Goal: Information Seeking & Learning: Check status

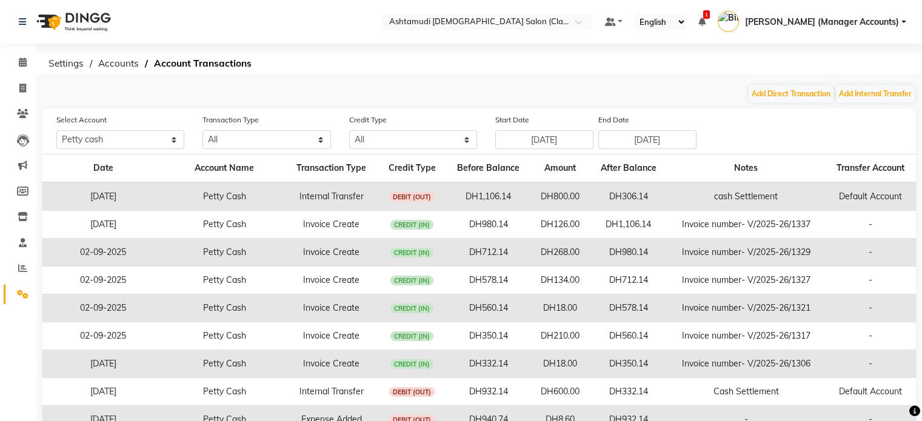
select select "7329"
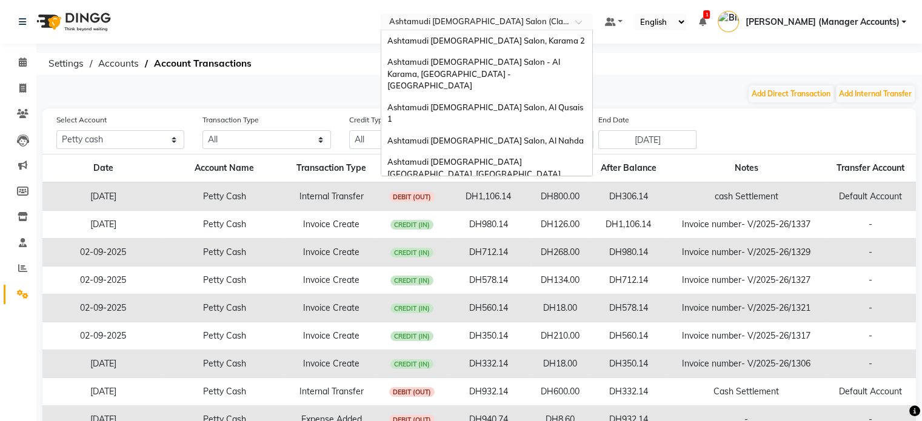
click at [529, 23] on input "text" at bounding box center [475, 23] width 176 height 12
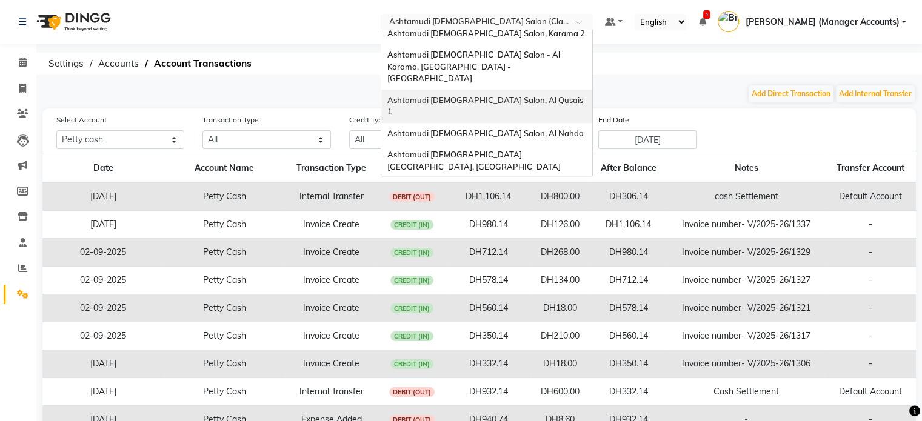
click at [553, 90] on div "Ashtamudi Ladies Salon, Al Qusais 1" at bounding box center [486, 106] width 211 height 33
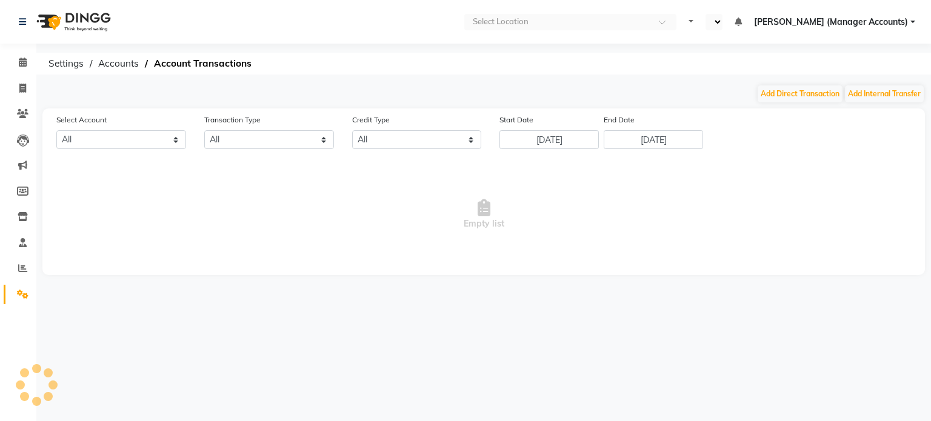
select select "en"
select select "5905"
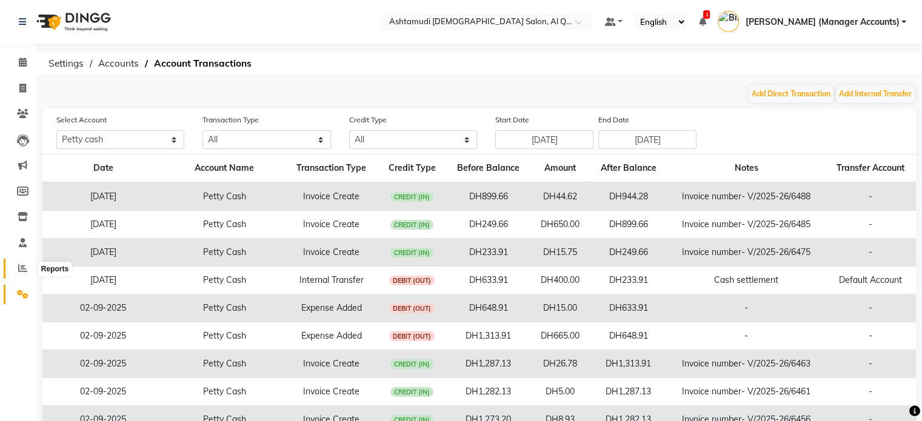
click at [22, 267] on icon at bounding box center [22, 268] width 9 height 9
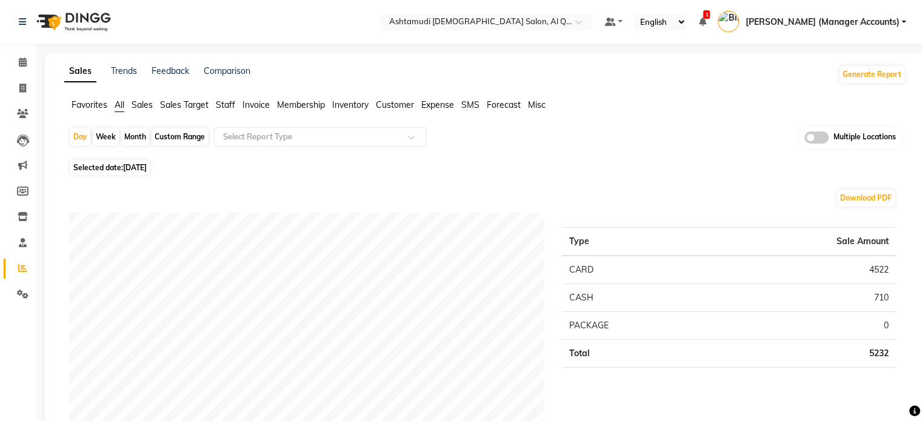
click at [133, 106] on span "Sales" at bounding box center [142, 104] width 21 height 11
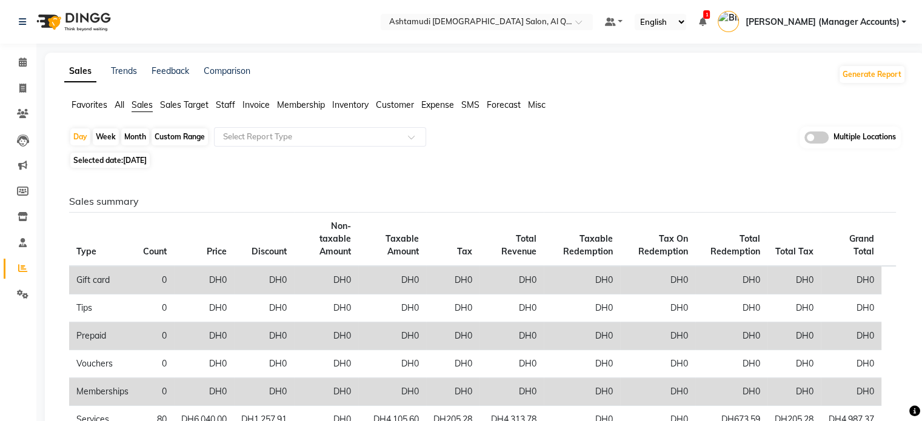
click at [145, 166] on span "Selected date: 03-09-2025" at bounding box center [109, 160] width 79 height 15
select select "9"
select select "2025"
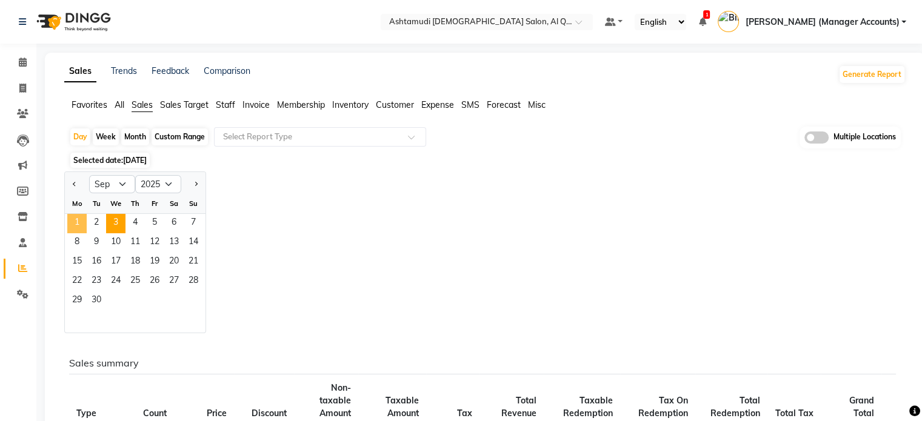
click at [70, 221] on span "1" at bounding box center [76, 223] width 19 height 19
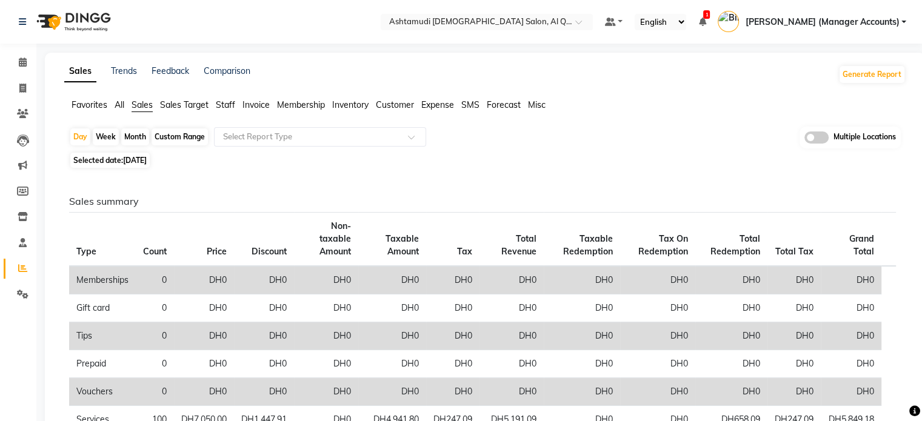
click at [147, 163] on span "[DATE]" at bounding box center [135, 160] width 24 height 9
select select "9"
select select "2025"
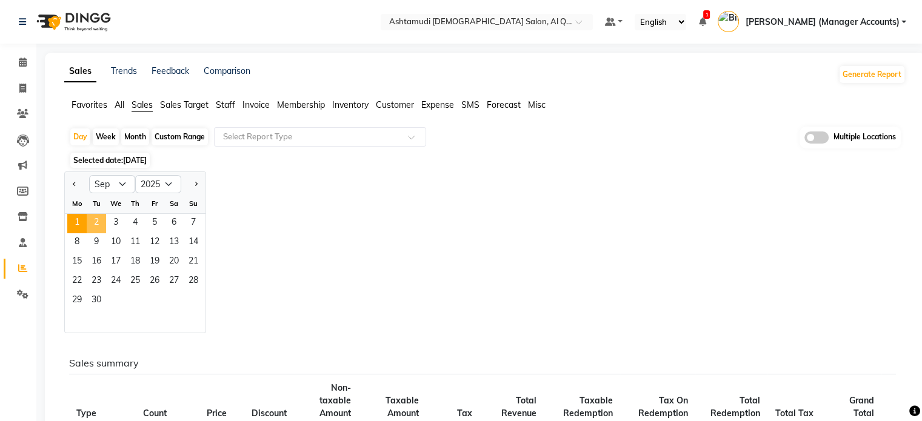
click at [90, 219] on span "2" at bounding box center [96, 223] width 19 height 19
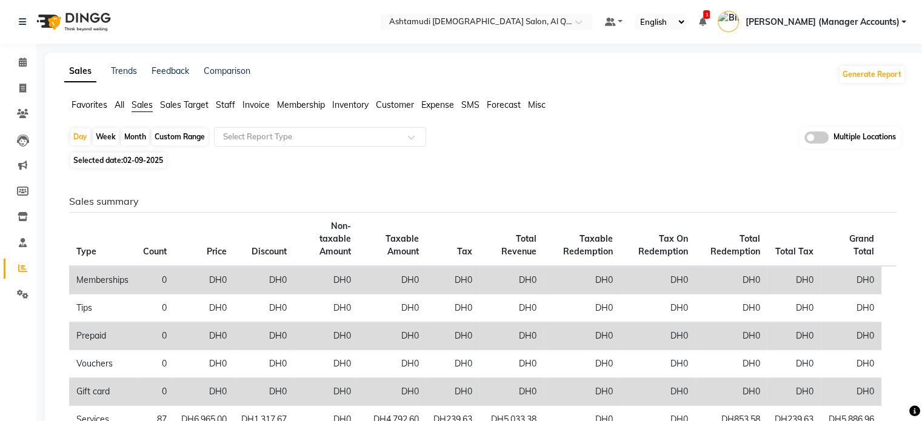
click at [446, 165] on div "Selected date: 02-09-2025" at bounding box center [487, 160] width 837 height 13
click at [525, 17] on input "text" at bounding box center [475, 23] width 176 height 12
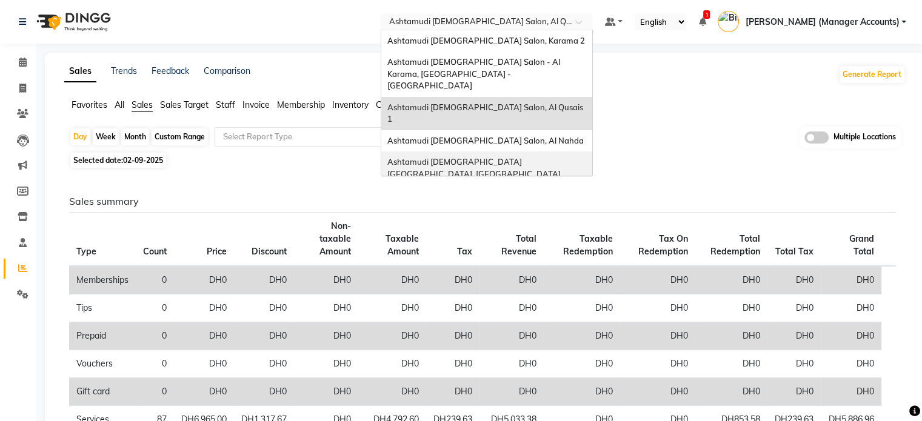
click at [546, 157] on span "Ashtamudi Ladies Salon Sahara Center, Dubai" at bounding box center [473, 168] width 173 height 22
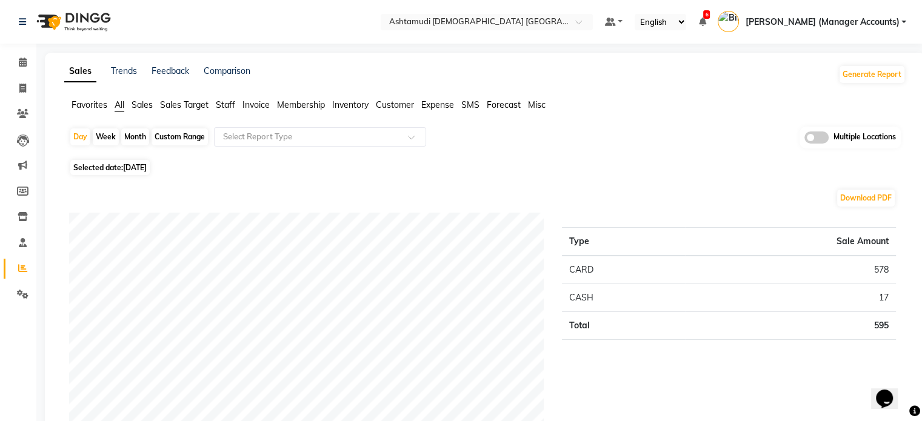
click at [144, 102] on span "Sales" at bounding box center [142, 104] width 21 height 11
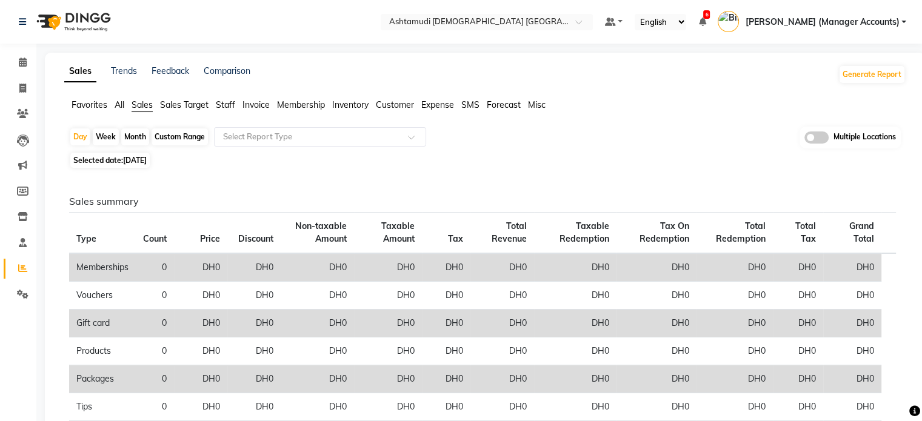
click at [132, 156] on span "[DATE]" at bounding box center [135, 160] width 24 height 9
select select "9"
select select "2025"
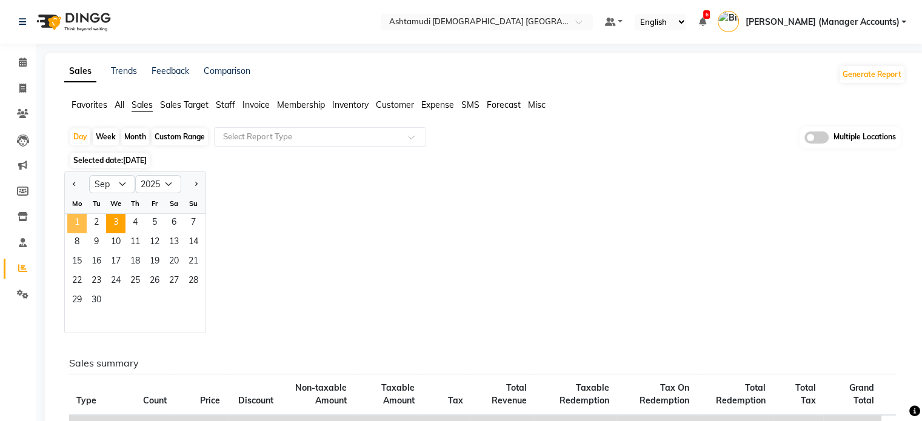
click at [74, 220] on span "1" at bounding box center [76, 223] width 19 height 19
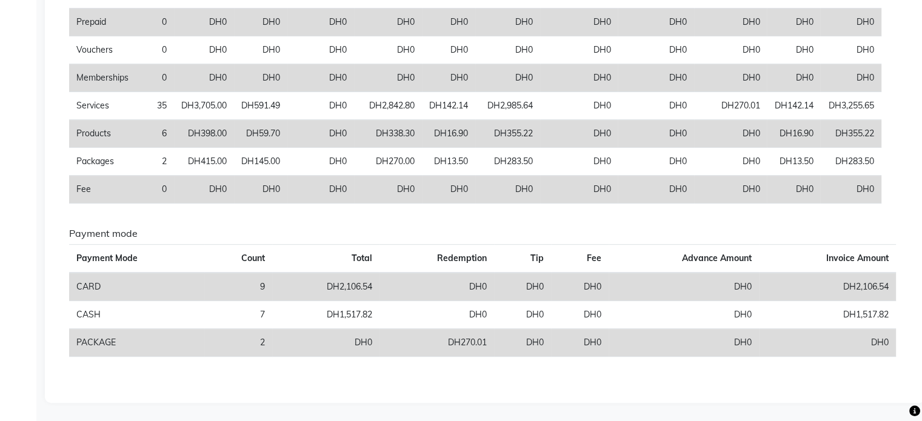
scroll to position [69, 0]
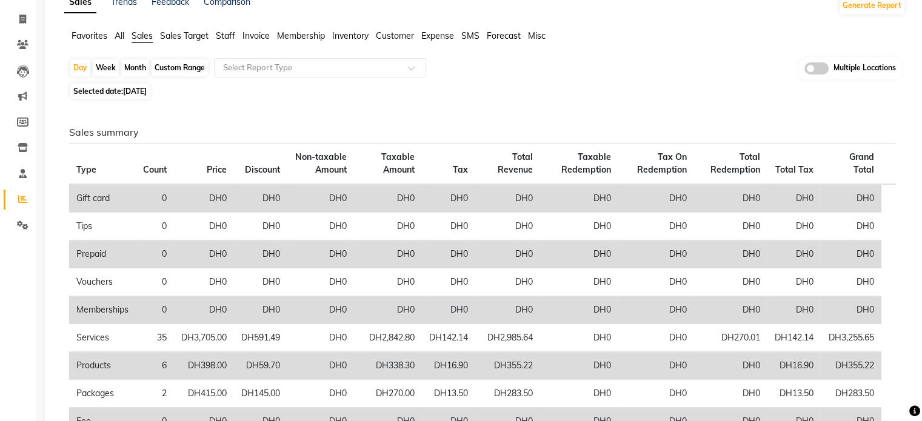
click at [147, 90] on span "[DATE]" at bounding box center [135, 91] width 24 height 9
select select "9"
select select "2025"
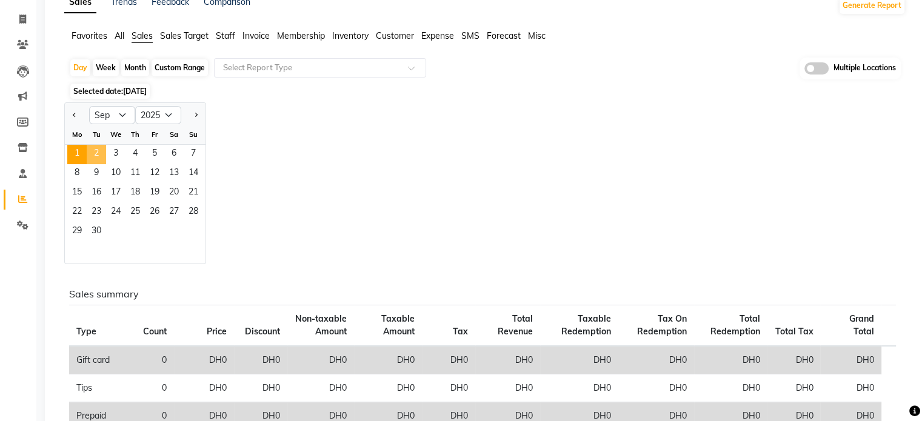
click at [91, 149] on span "2" at bounding box center [96, 154] width 19 height 19
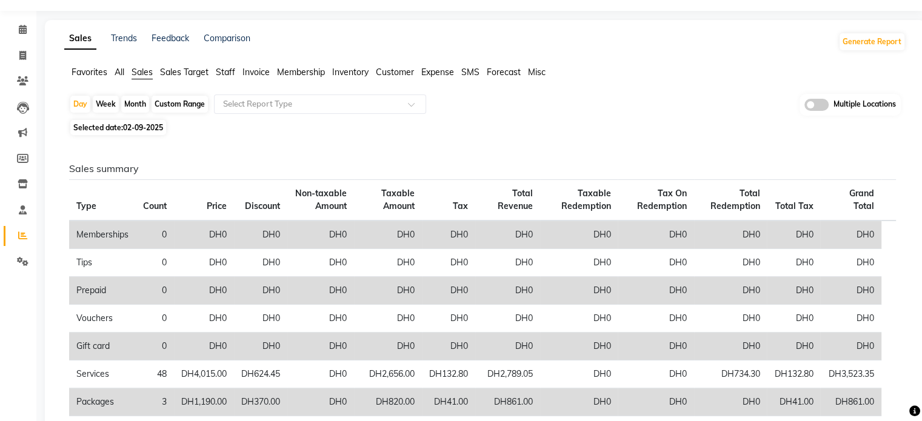
scroll to position [0, 0]
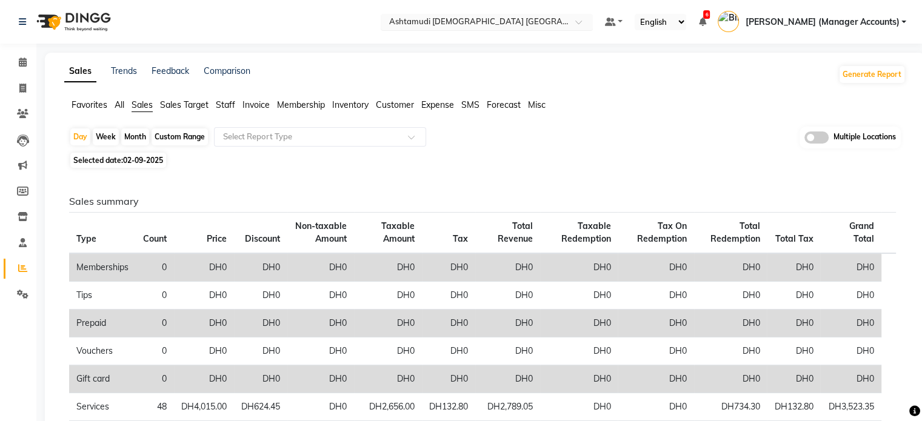
click at [543, 25] on input "text" at bounding box center [475, 23] width 176 height 12
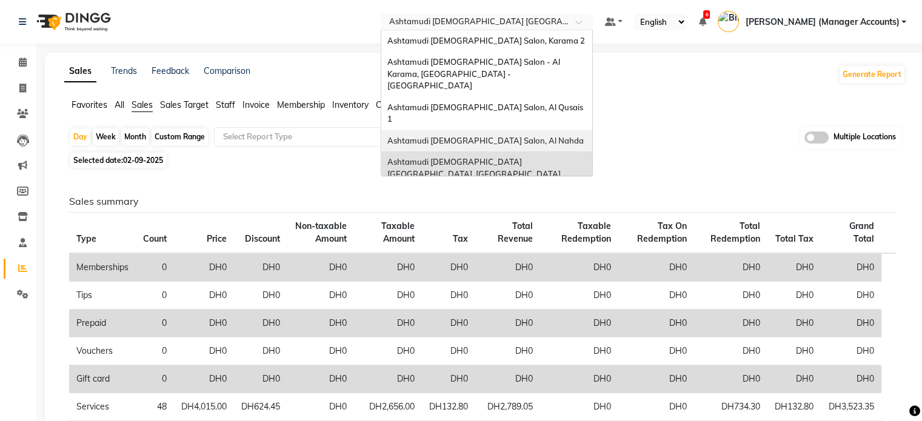
click at [550, 136] on span "Ashtamudi [DEMOGRAPHIC_DATA] Salon, Al Nahda" at bounding box center [485, 141] width 196 height 10
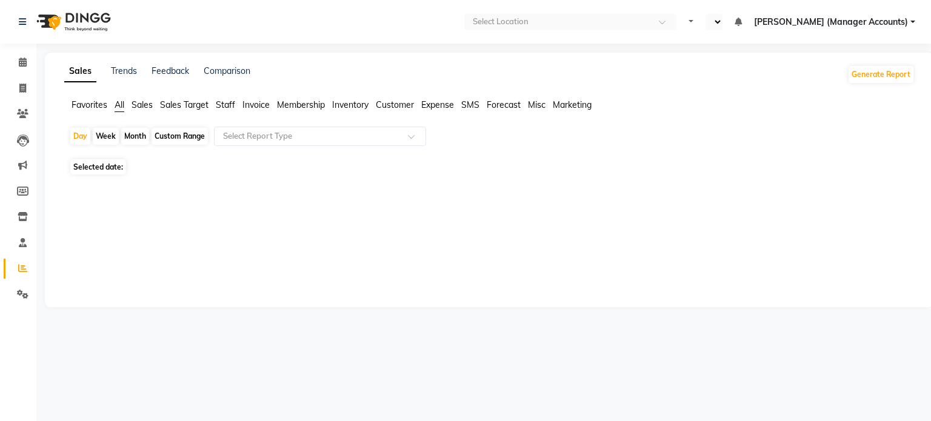
select select "en"
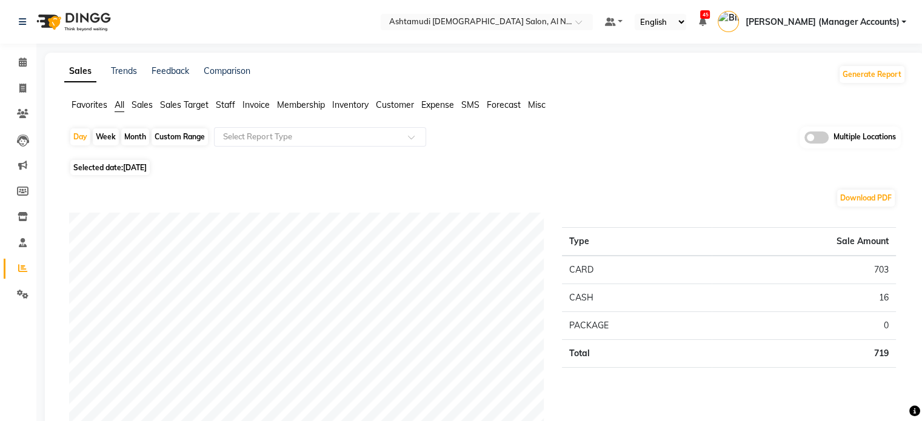
click at [143, 106] on span "Sales" at bounding box center [142, 104] width 21 height 11
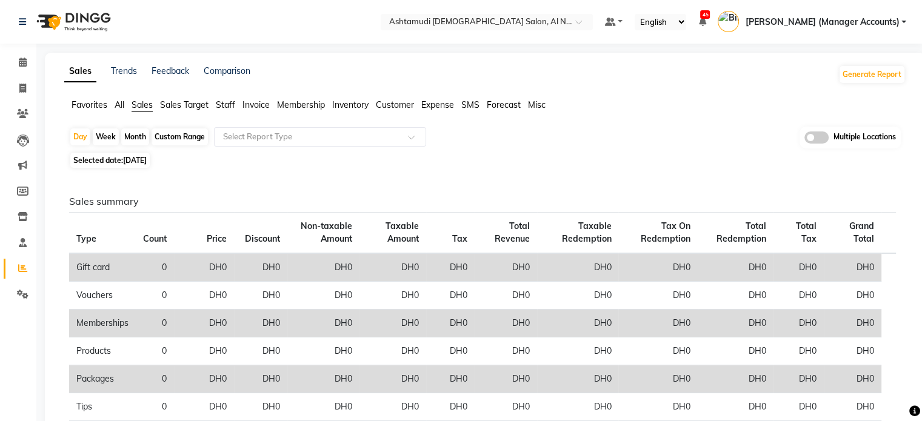
click at [141, 158] on span "[DATE]" at bounding box center [135, 160] width 24 height 9
select select "9"
select select "2025"
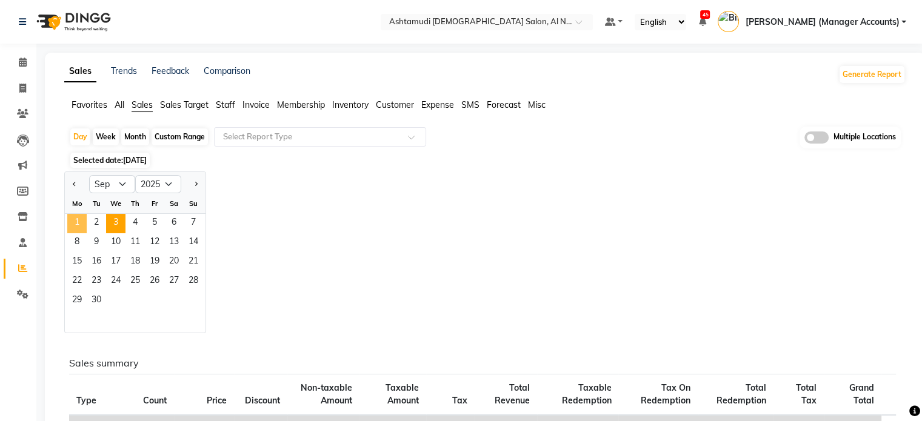
click at [72, 219] on span "1" at bounding box center [76, 223] width 19 height 19
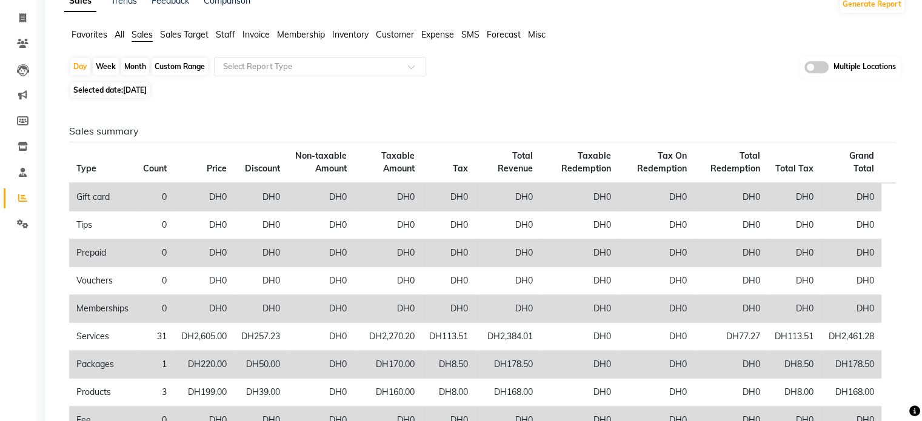
scroll to position [69, 0]
click at [131, 94] on span "[DATE]" at bounding box center [135, 91] width 24 height 9
select select "9"
select select "2025"
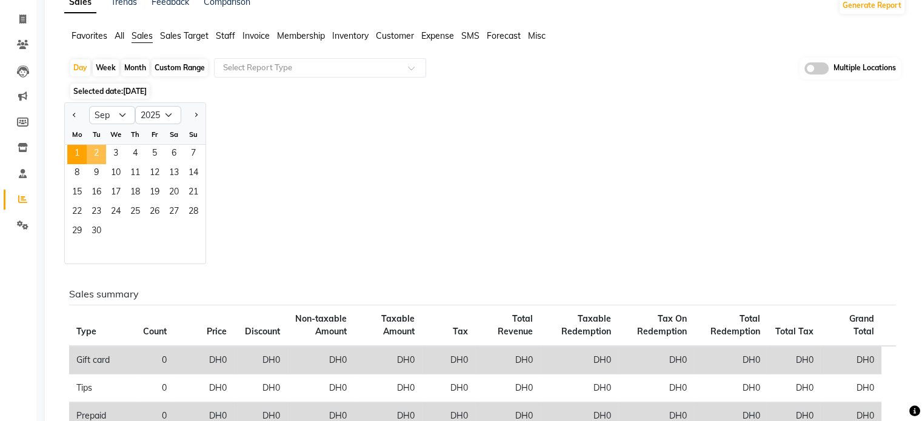
click at [95, 152] on span "2" at bounding box center [96, 154] width 19 height 19
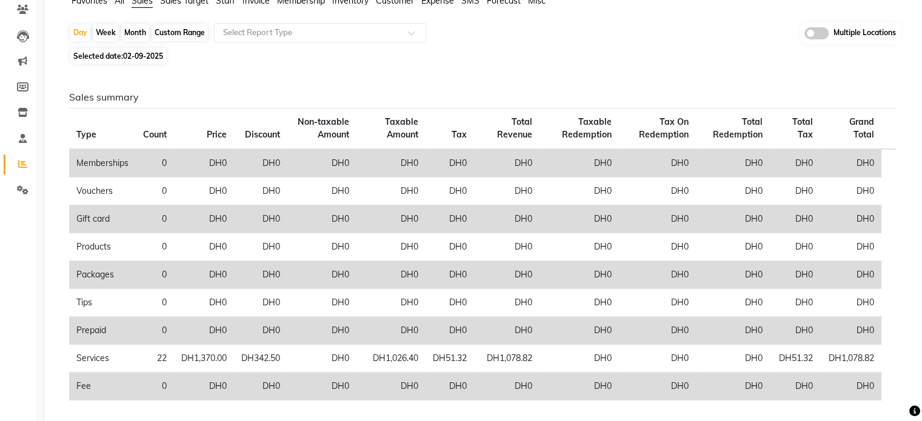
scroll to position [0, 0]
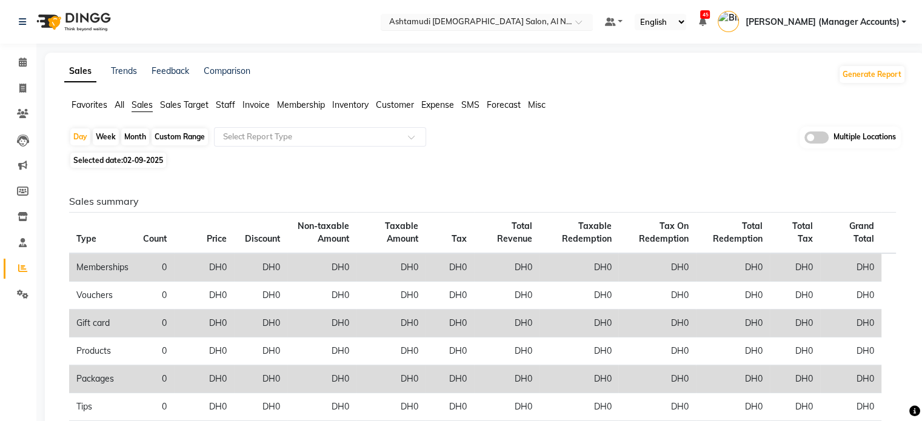
click at [544, 26] on input "text" at bounding box center [475, 23] width 176 height 12
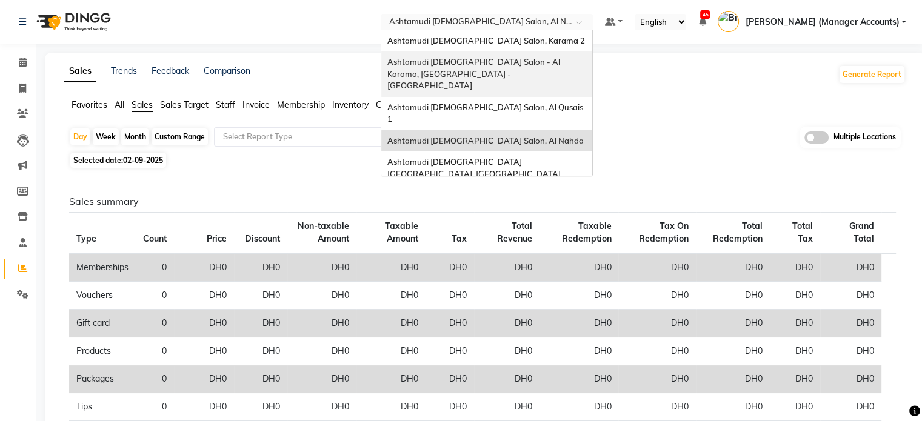
click at [528, 62] on span "Ashtamudi [DEMOGRAPHIC_DATA] Salon - Al Karama, [GEOGRAPHIC_DATA] -[GEOGRAPHIC_…" at bounding box center [474, 73] width 175 height 33
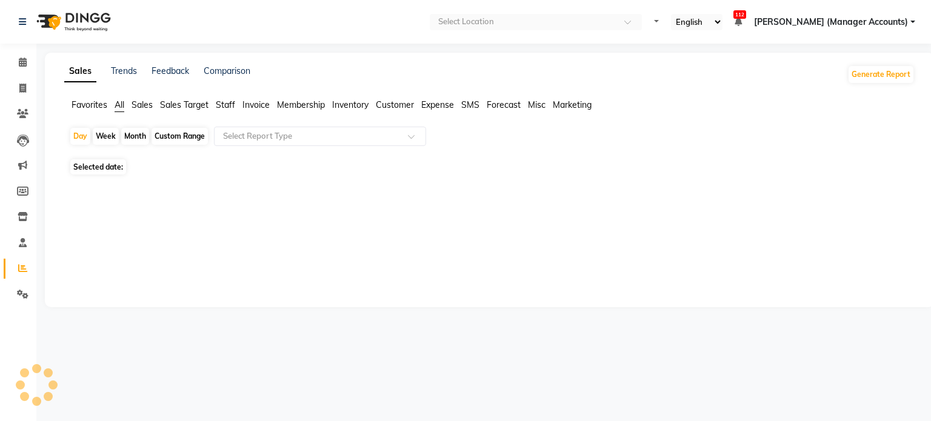
select select "en"
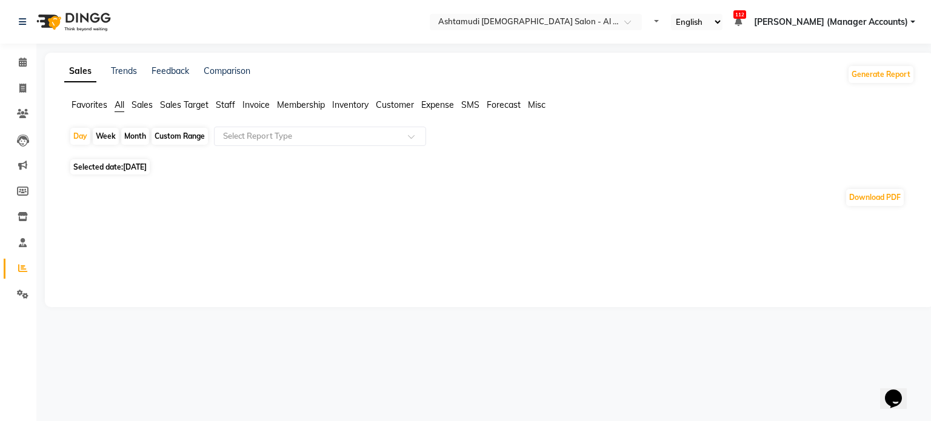
click at [141, 104] on span "Sales" at bounding box center [142, 104] width 21 height 11
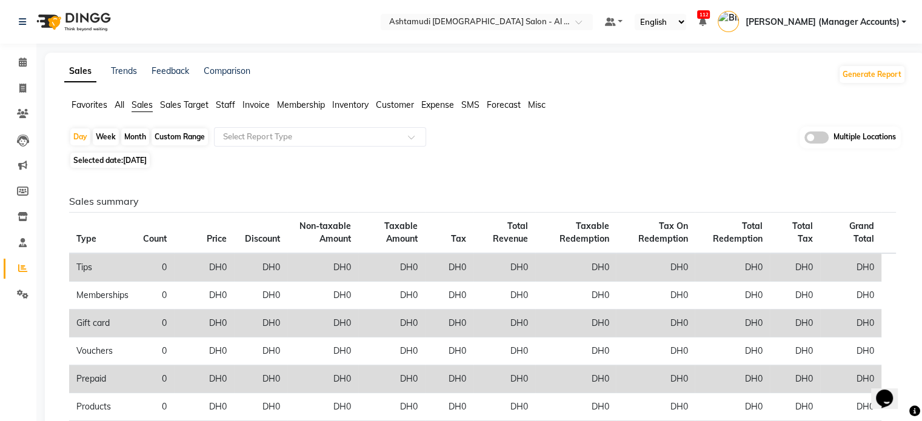
click at [145, 156] on span "[DATE]" at bounding box center [135, 160] width 24 height 9
select select "9"
select select "2025"
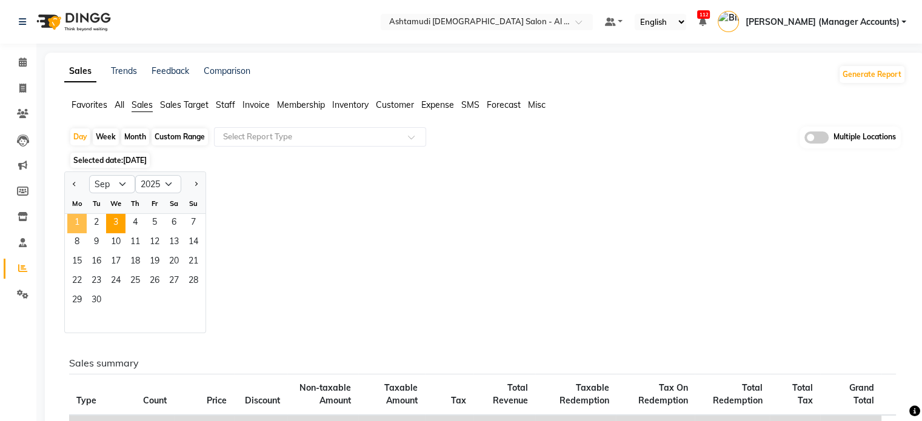
click at [75, 220] on span "1" at bounding box center [76, 223] width 19 height 19
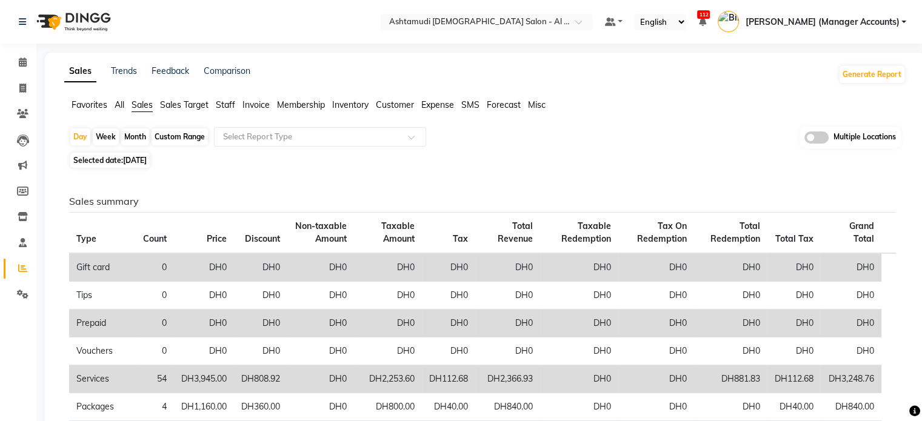
click at [130, 162] on span "[DATE]" at bounding box center [135, 160] width 24 height 9
select select "9"
select select "2025"
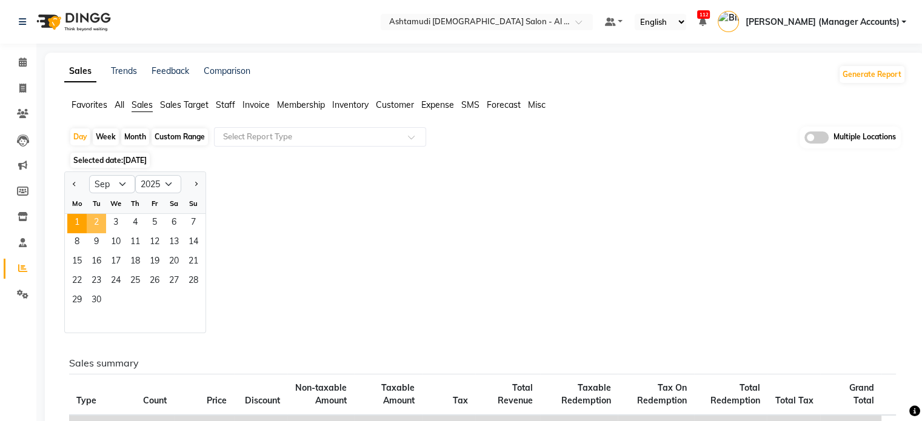
click at [95, 223] on span "2" at bounding box center [96, 223] width 19 height 19
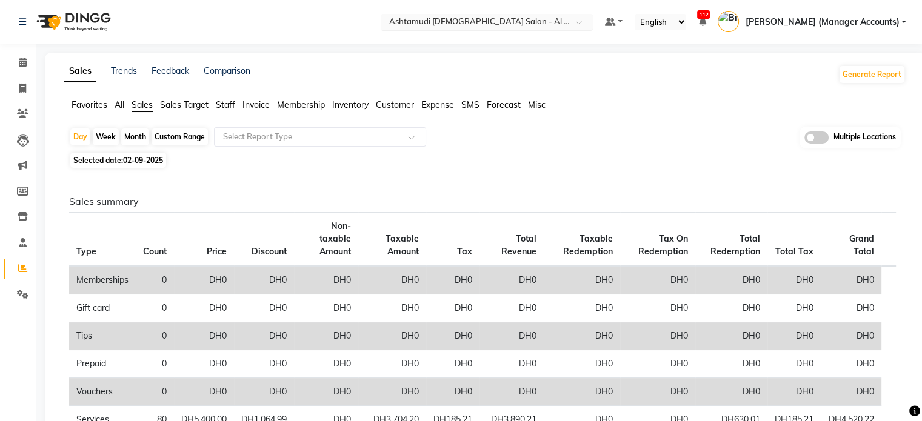
click at [528, 21] on input "text" at bounding box center [475, 23] width 176 height 12
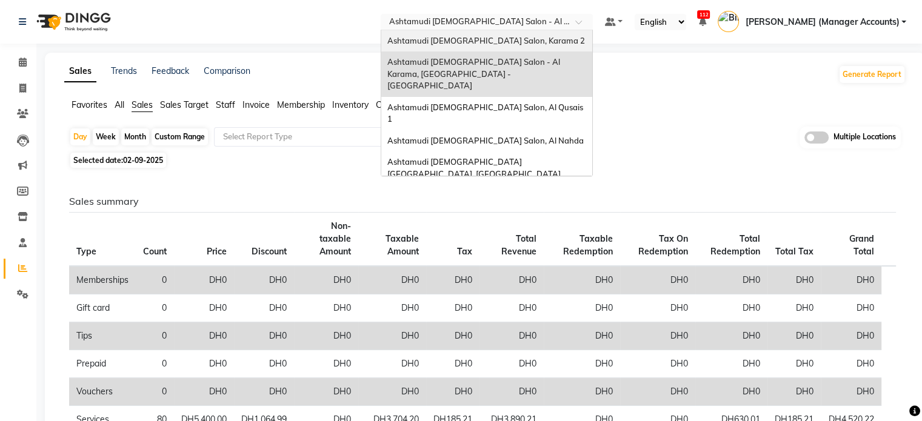
click at [541, 43] on span "Ashtamudi [DEMOGRAPHIC_DATA] Salon, Karama 2" at bounding box center [486, 41] width 198 height 10
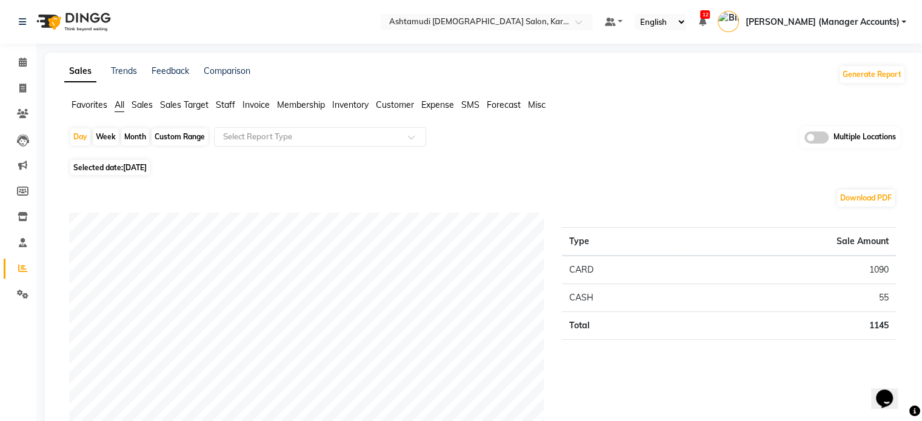
click at [149, 102] on span "Sales" at bounding box center [142, 104] width 21 height 11
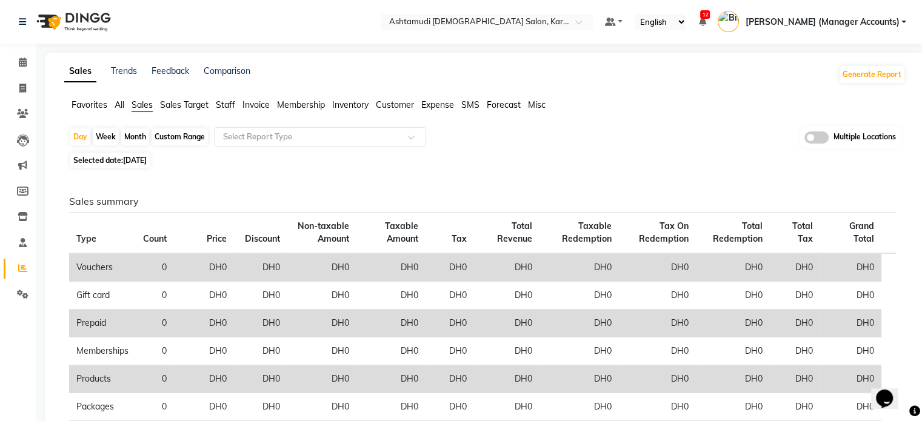
click at [136, 162] on span "[DATE]" at bounding box center [135, 160] width 24 height 9
select select "9"
select select "2025"
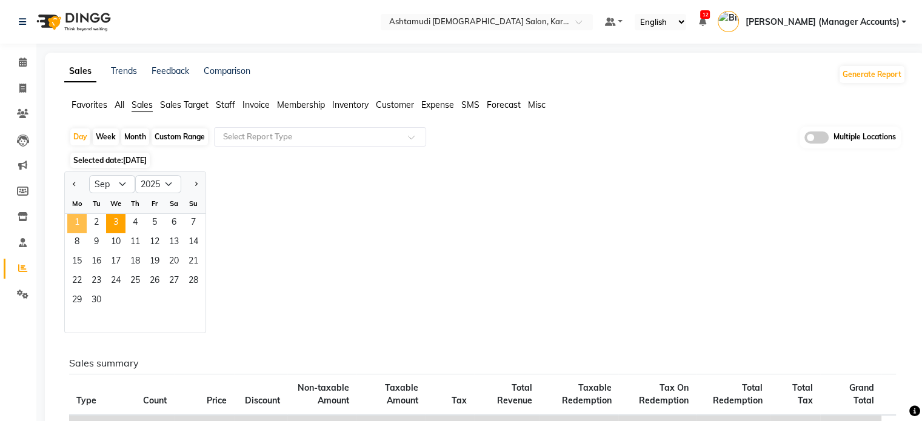
click at [76, 225] on span "1" at bounding box center [76, 223] width 19 height 19
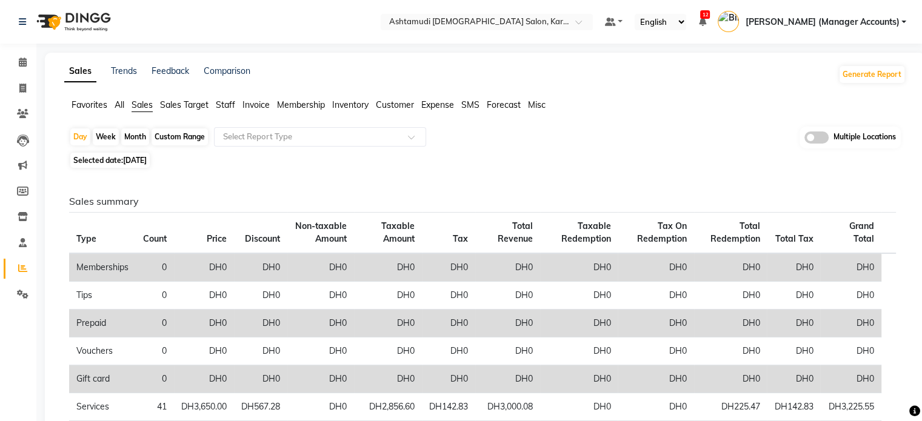
click at [133, 156] on span "[DATE]" at bounding box center [135, 160] width 24 height 9
select select "9"
select select "2025"
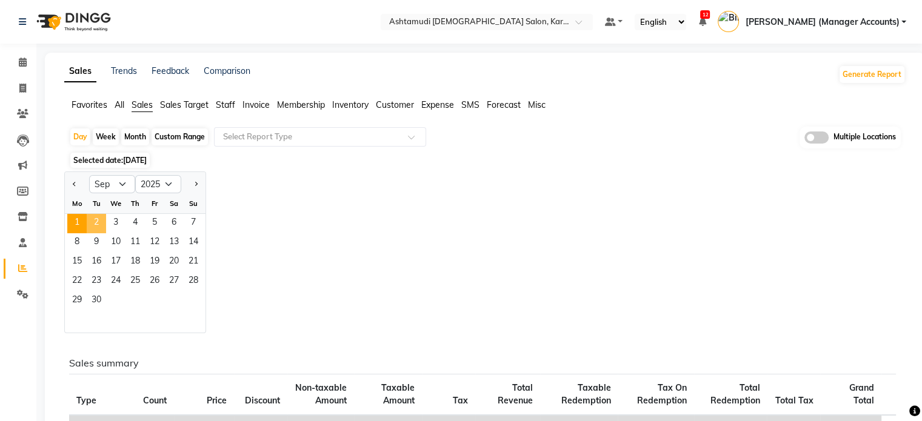
click at [99, 224] on span "2" at bounding box center [96, 223] width 19 height 19
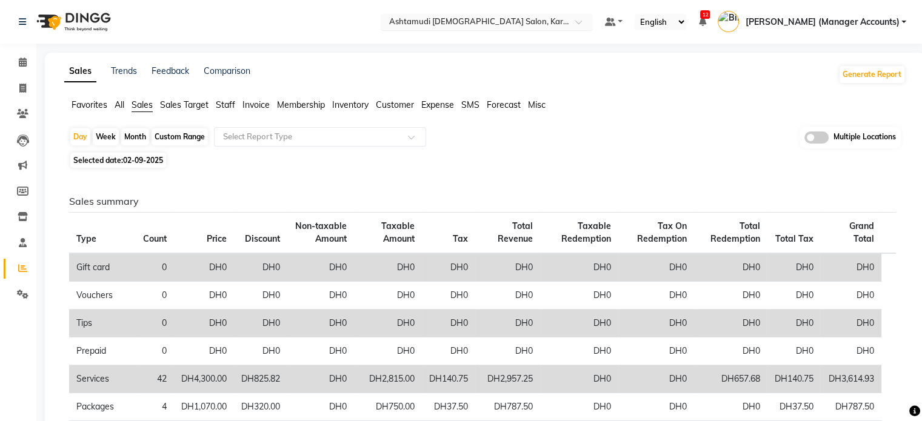
click at [511, 20] on input "text" at bounding box center [475, 23] width 176 height 12
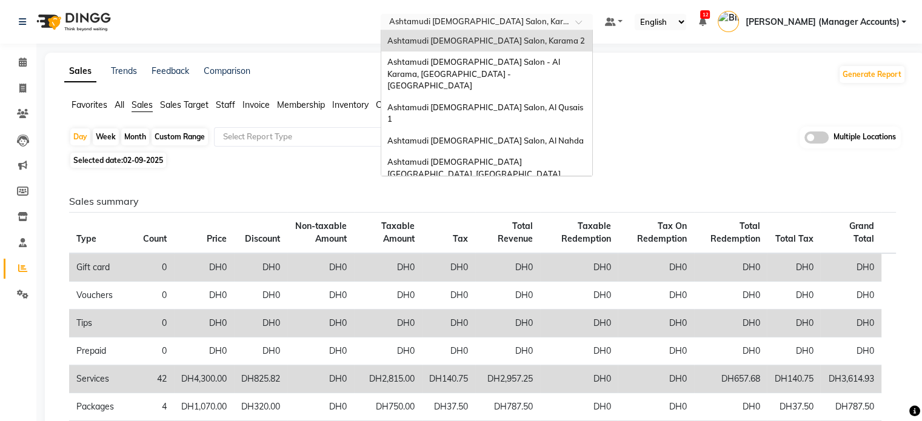
click at [526, 190] on span "Ashtamudi [DEMOGRAPHIC_DATA] Salon (Classic Touch ) – Al Warqa, Al Warqa" at bounding box center [481, 201] width 189 height 22
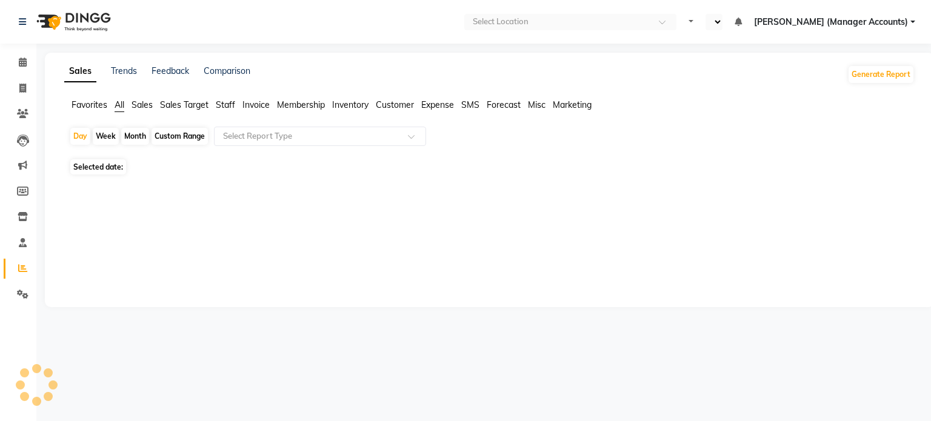
select select "en"
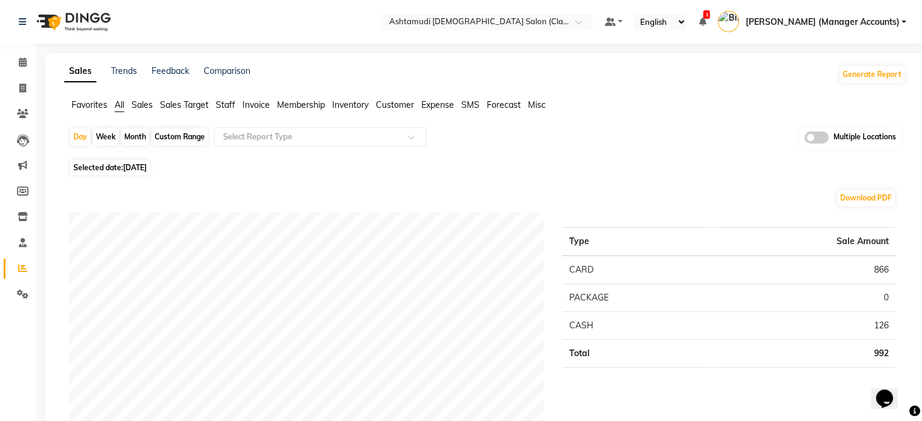
click at [143, 99] on span "Sales" at bounding box center [142, 104] width 21 height 11
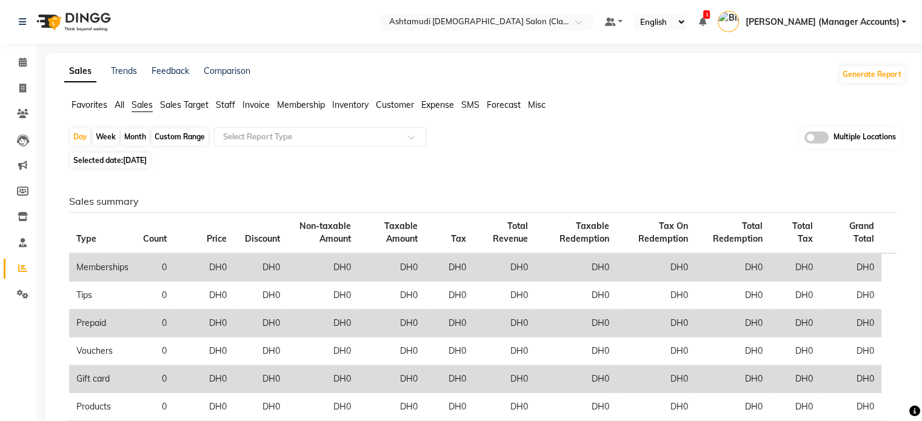
click at [147, 156] on span "[DATE]" at bounding box center [135, 160] width 24 height 9
select select "9"
select select "2025"
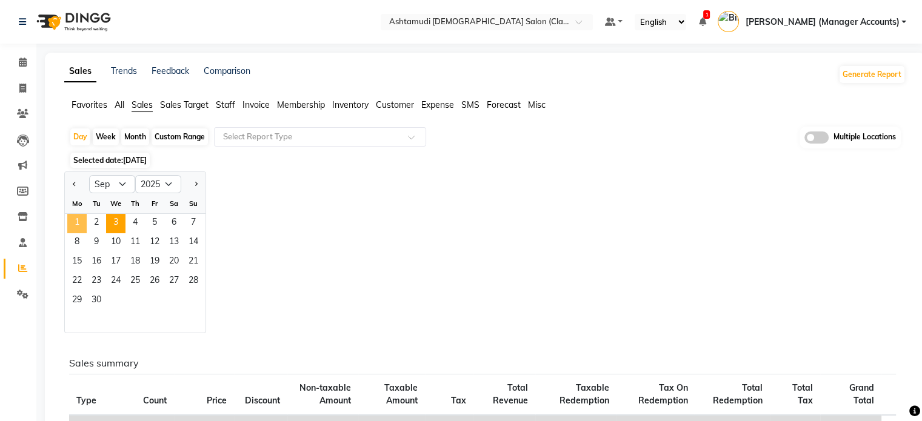
click at [72, 218] on span "1" at bounding box center [76, 223] width 19 height 19
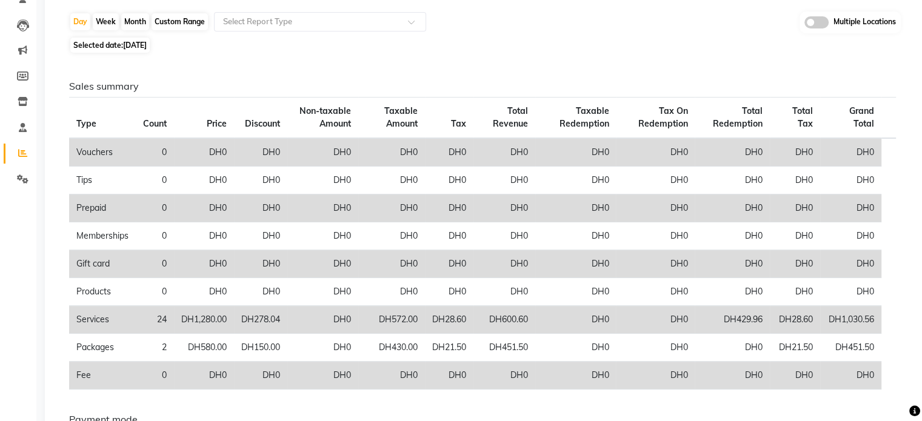
scroll to position [56, 0]
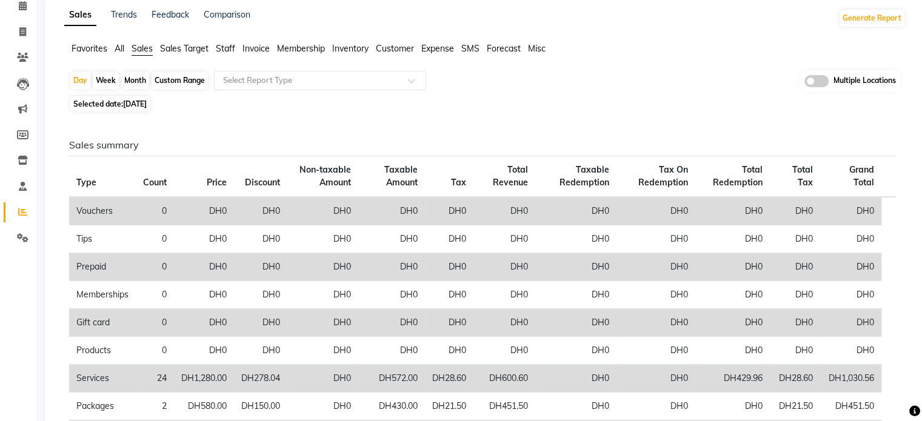
click at [147, 101] on span "01-09-2025" at bounding box center [135, 103] width 24 height 9
select select "9"
select select "2025"
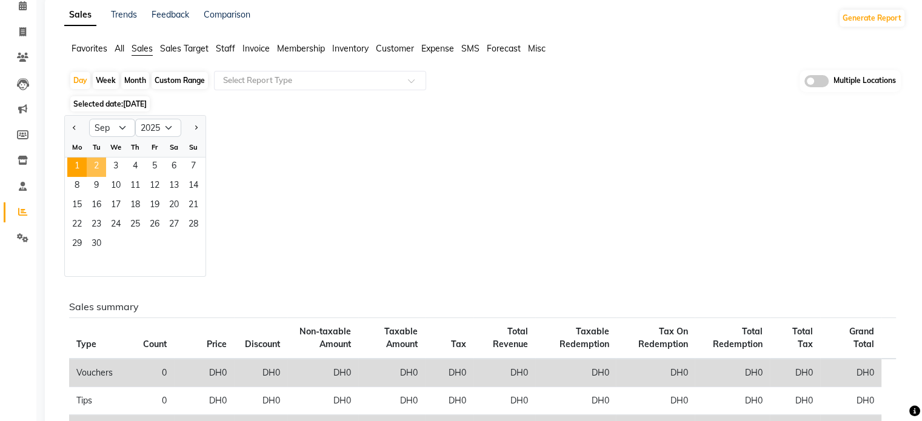
click at [102, 166] on span "2" at bounding box center [96, 167] width 19 height 19
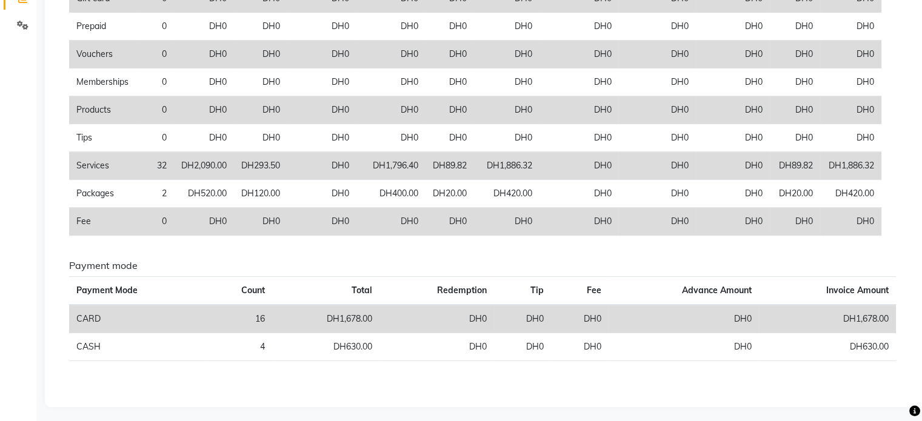
scroll to position [272, 0]
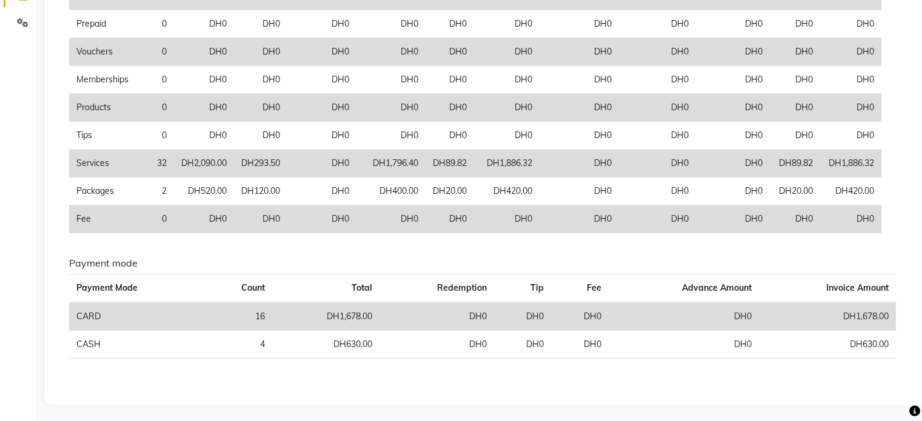
drag, startPoint x: 247, startPoint y: 135, endPoint x: 257, endPoint y: 113, distance: 24.7
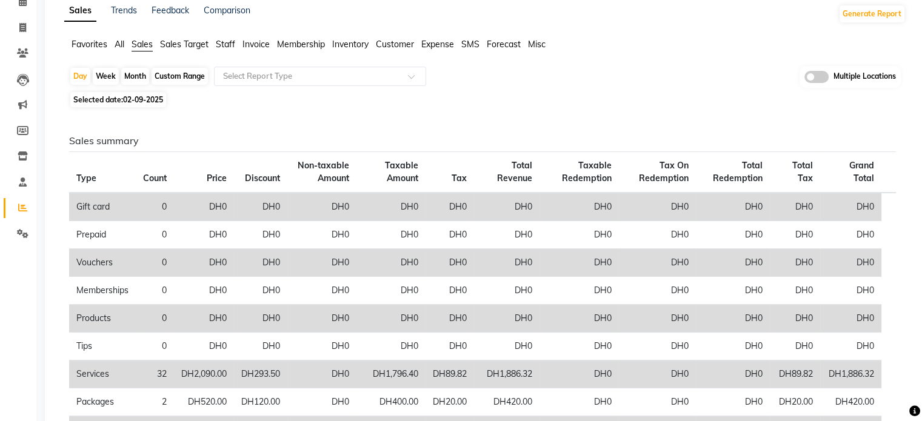
scroll to position [0, 0]
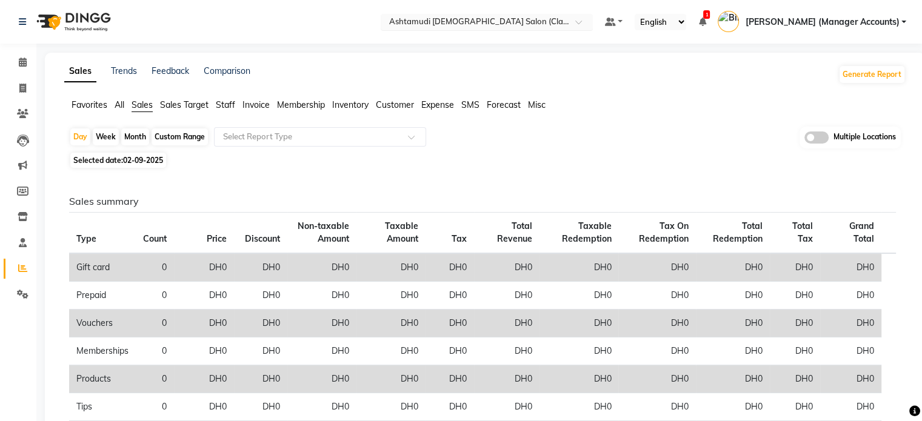
click at [593, 17] on div at bounding box center [487, 23] width 212 height 12
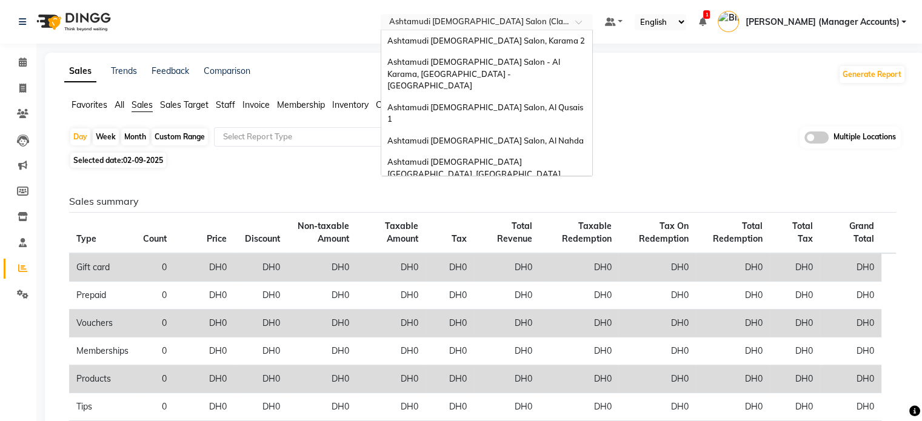
scroll to position [7, 0]
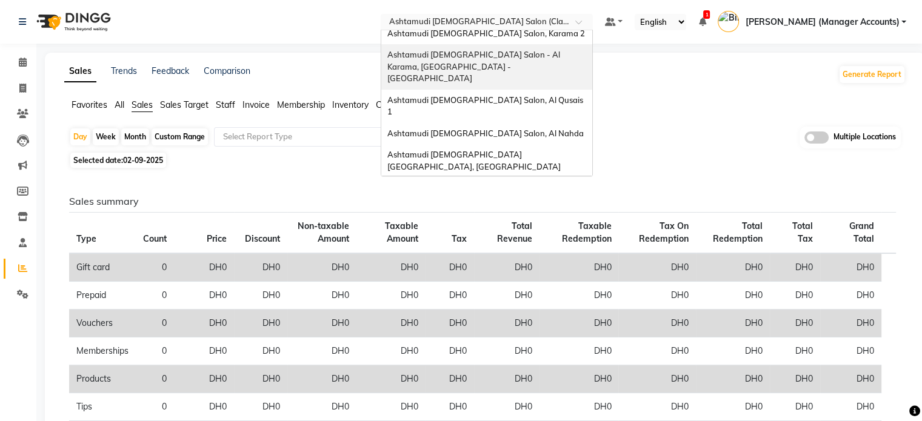
click at [562, 58] on span "Ashtamudi [DEMOGRAPHIC_DATA] Salon - Al Karama, [GEOGRAPHIC_DATA] -[GEOGRAPHIC_…" at bounding box center [474, 66] width 175 height 33
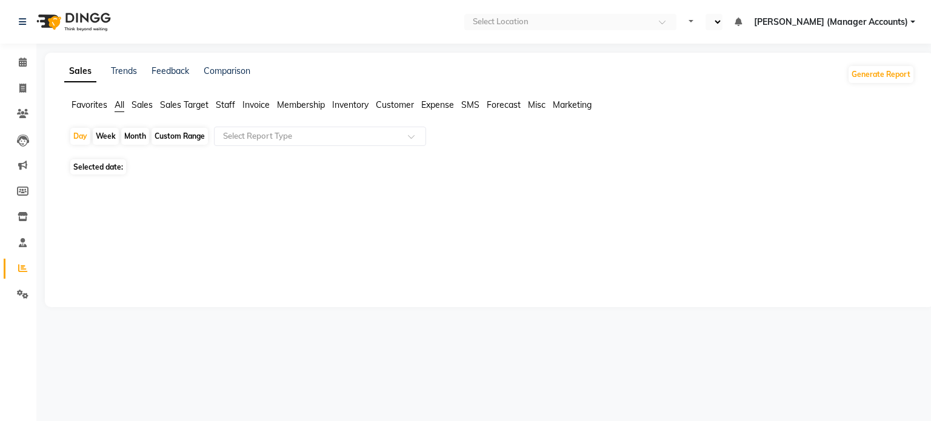
select select "en"
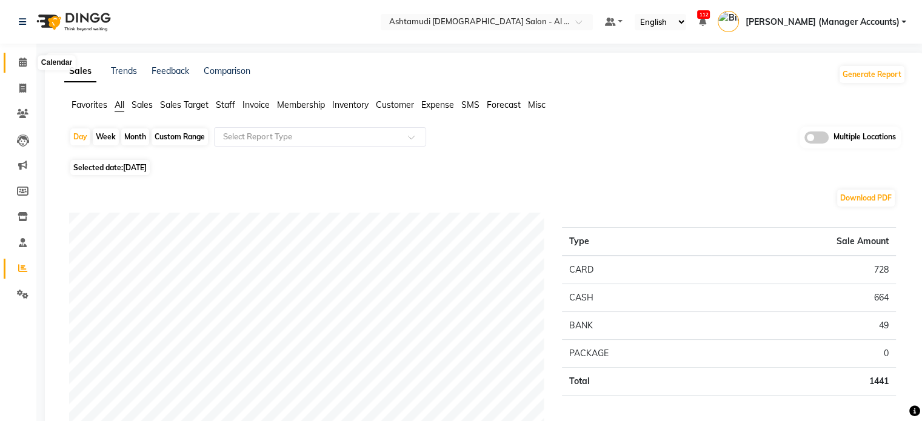
drag, startPoint x: 22, startPoint y: 62, endPoint x: 294, endPoint y: 35, distance: 273.0
click at [22, 62] on icon at bounding box center [23, 62] width 8 height 9
